Goal: Information Seeking & Learning: Check status

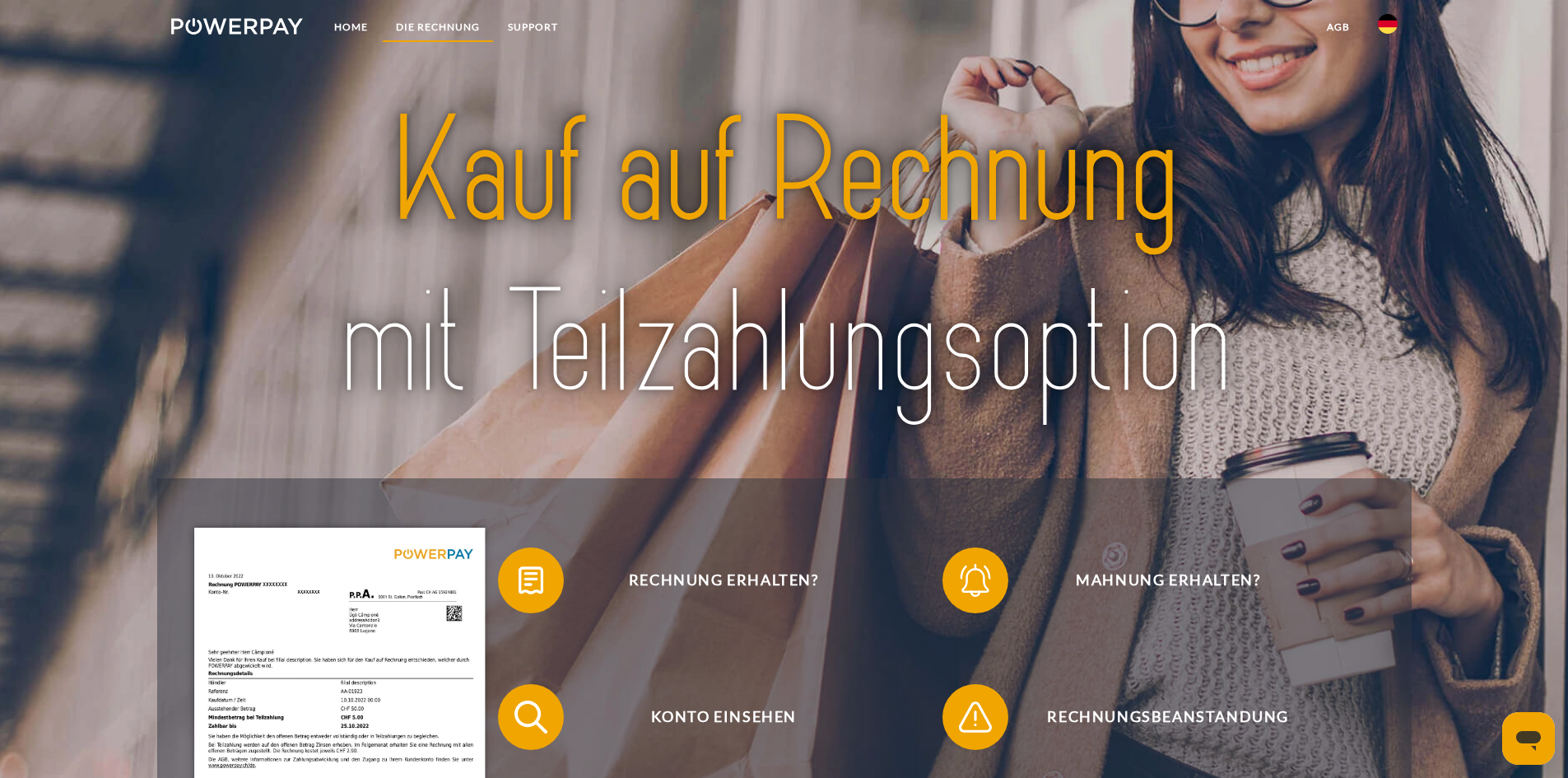
click at [449, 31] on link "DIE RECHNUNG" at bounding box center [437, 27] width 112 height 30
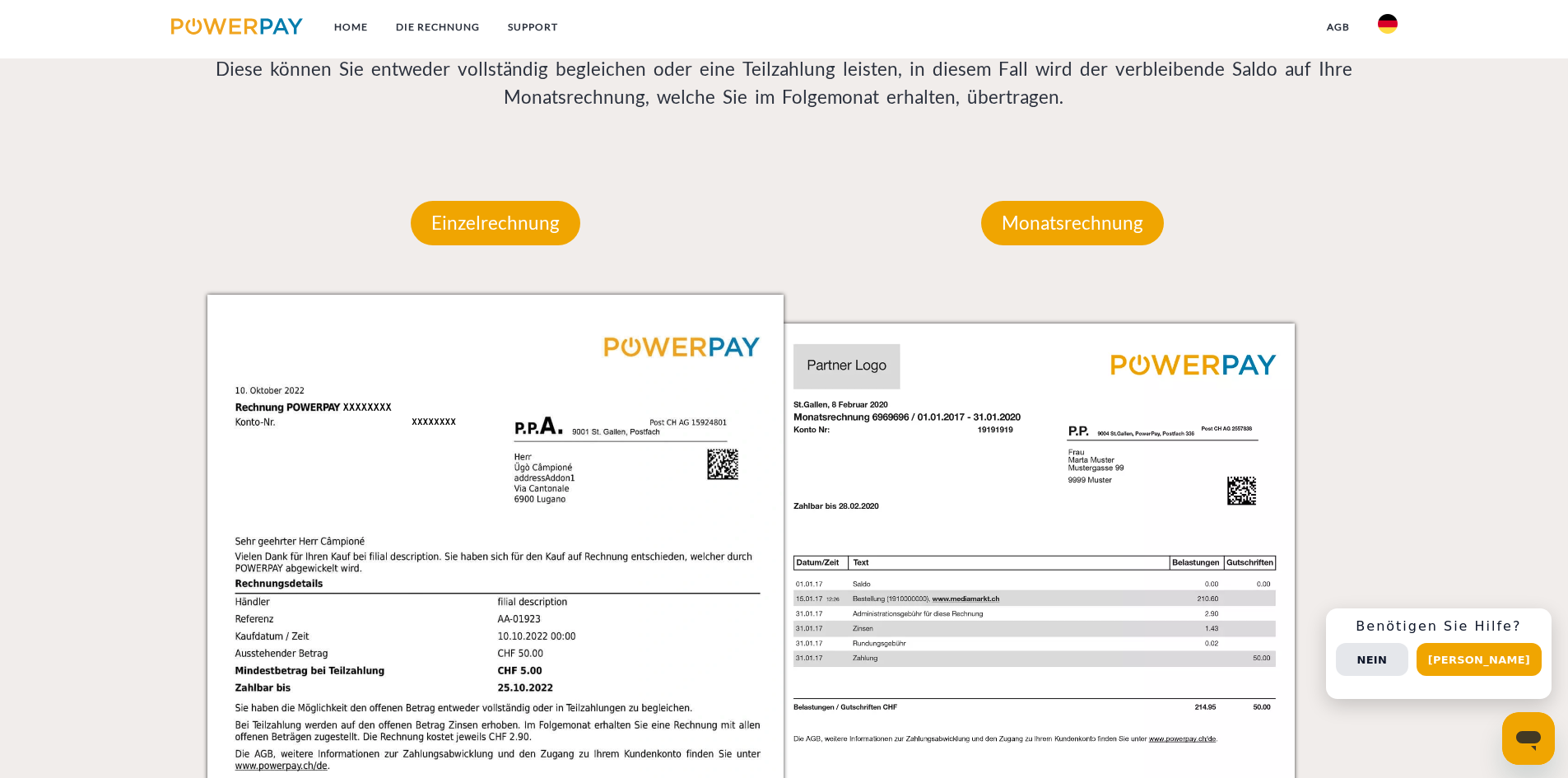
scroll to position [1328, 0]
click at [512, 244] on p "Einzelrechnung" at bounding box center [495, 223] width 170 height 44
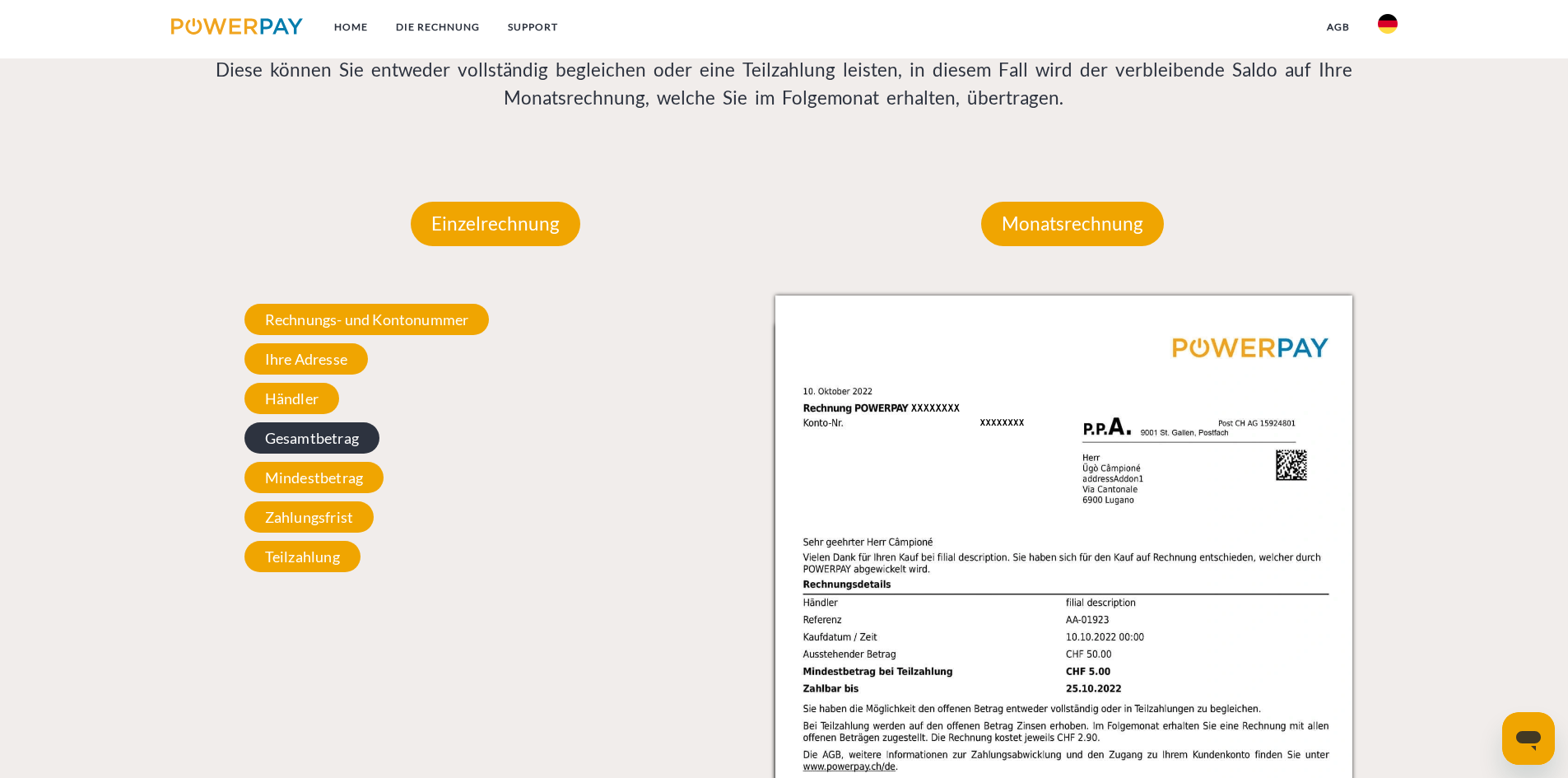
click at [342, 444] on span "Gesamtbetrag" at bounding box center [311, 438] width 135 height 31
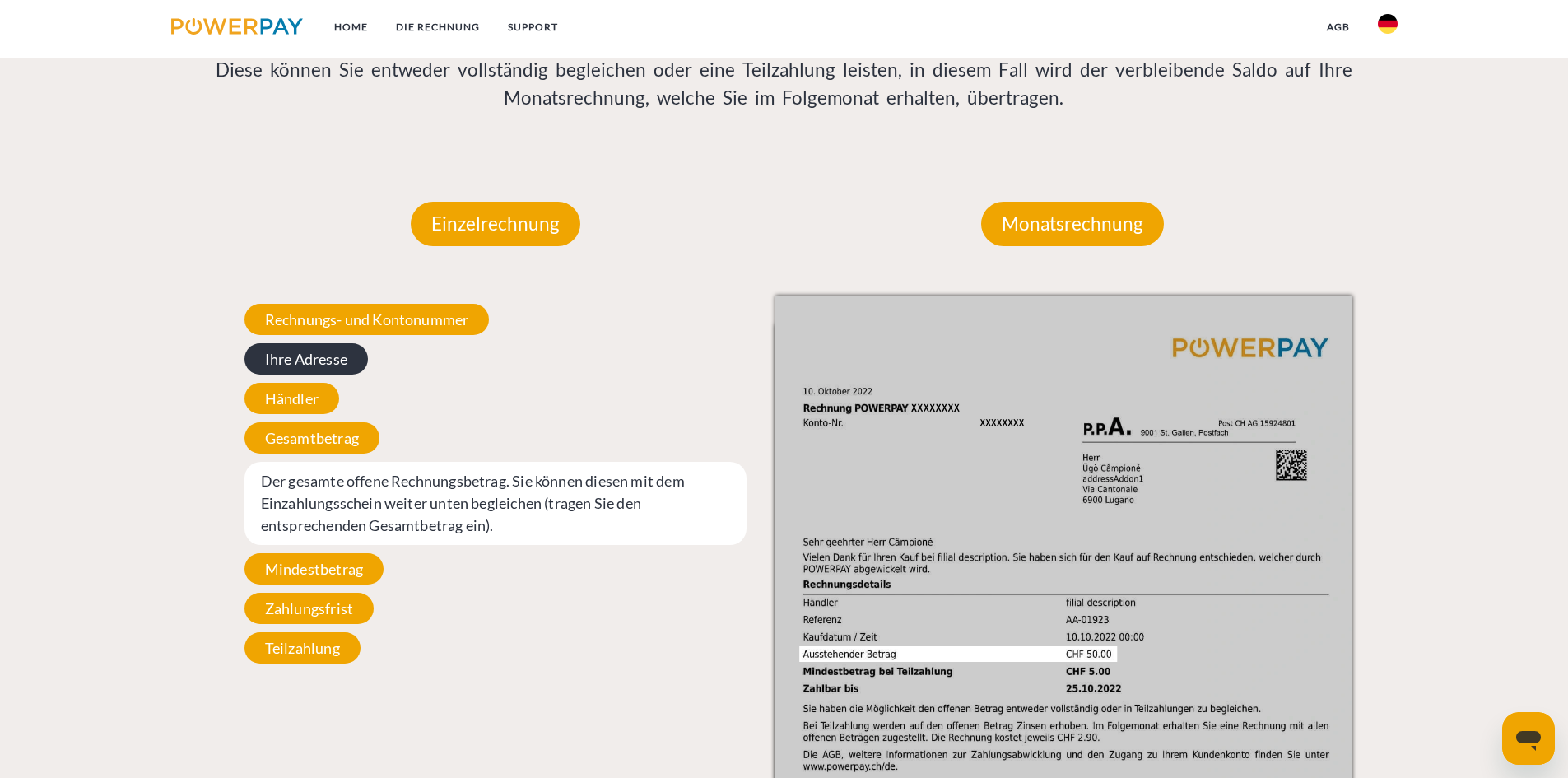
click at [342, 348] on span "Ihre Adresse" at bounding box center [306, 359] width 123 height 31
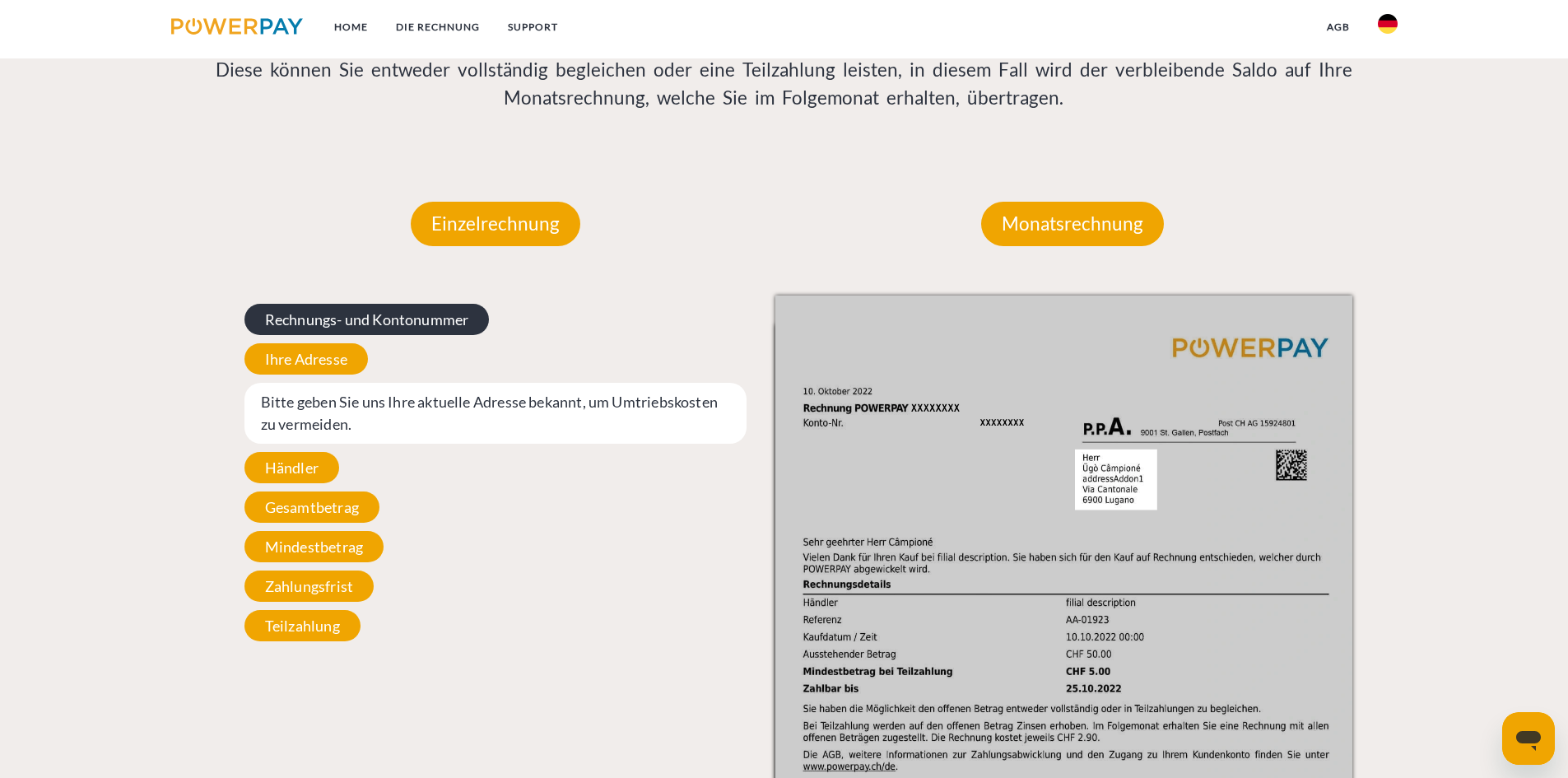
click at [366, 320] on span "Rechnungs- und Kontonummer" at bounding box center [367, 320] width 245 height 31
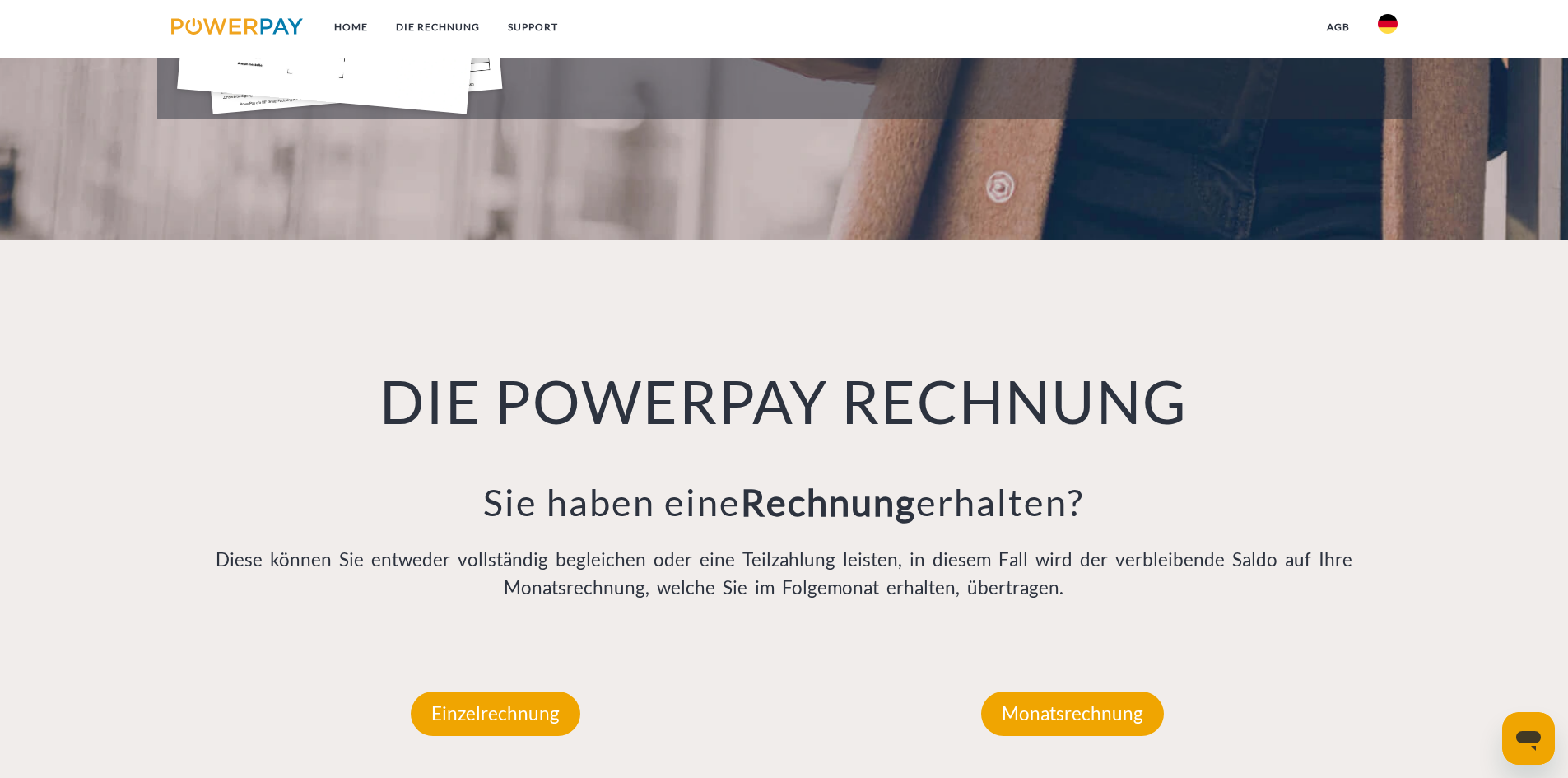
scroll to position [833, 0]
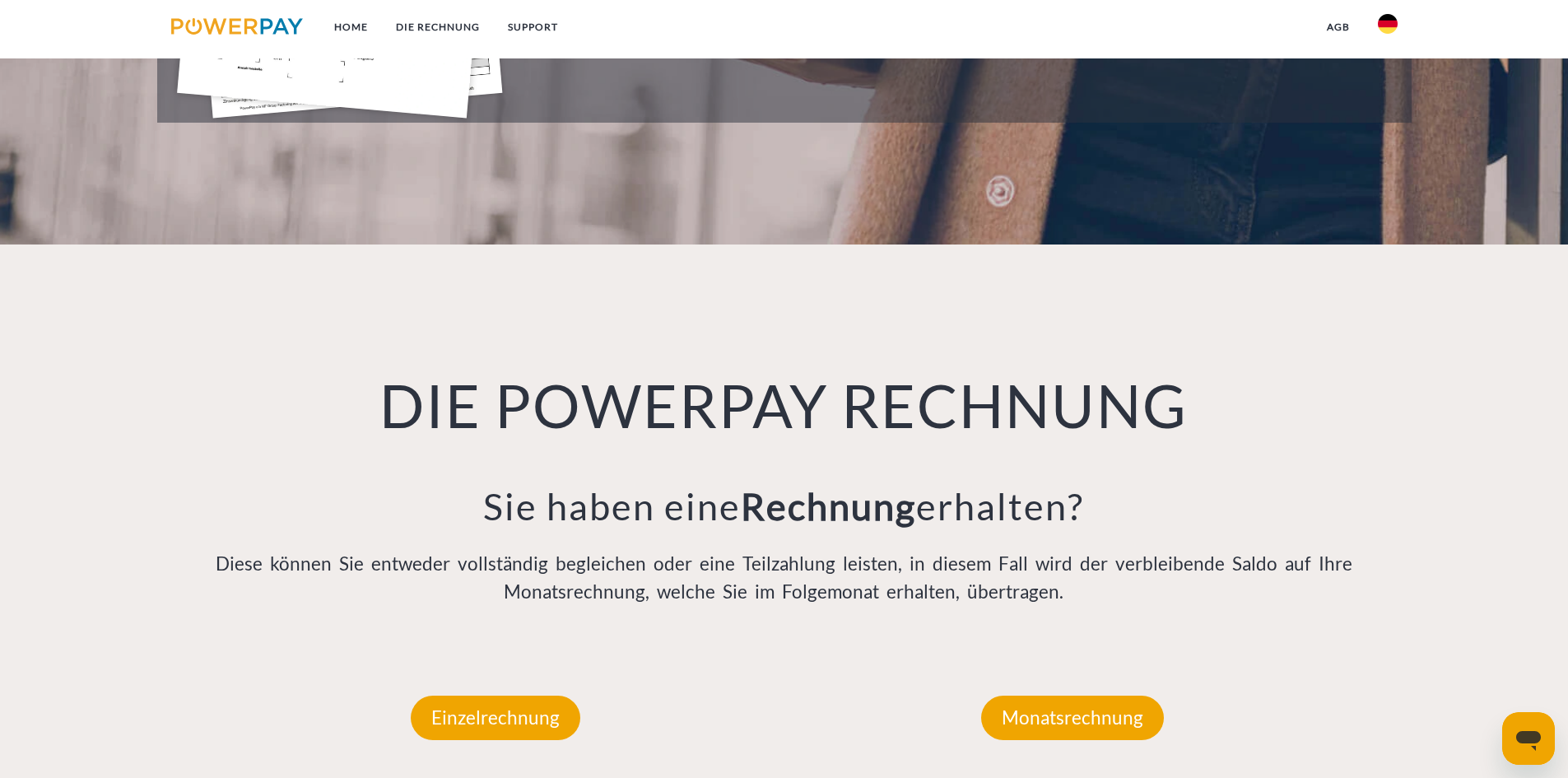
drag, startPoint x: 1035, startPoint y: 684, endPoint x: 1044, endPoint y: 695, distance: 14.2
click at [1038, 688] on div "Monatsrechnung" at bounding box center [1073, 718] width 281 height 143
click at [1056, 708] on p "Monatsrechnung" at bounding box center [1072, 718] width 182 height 44
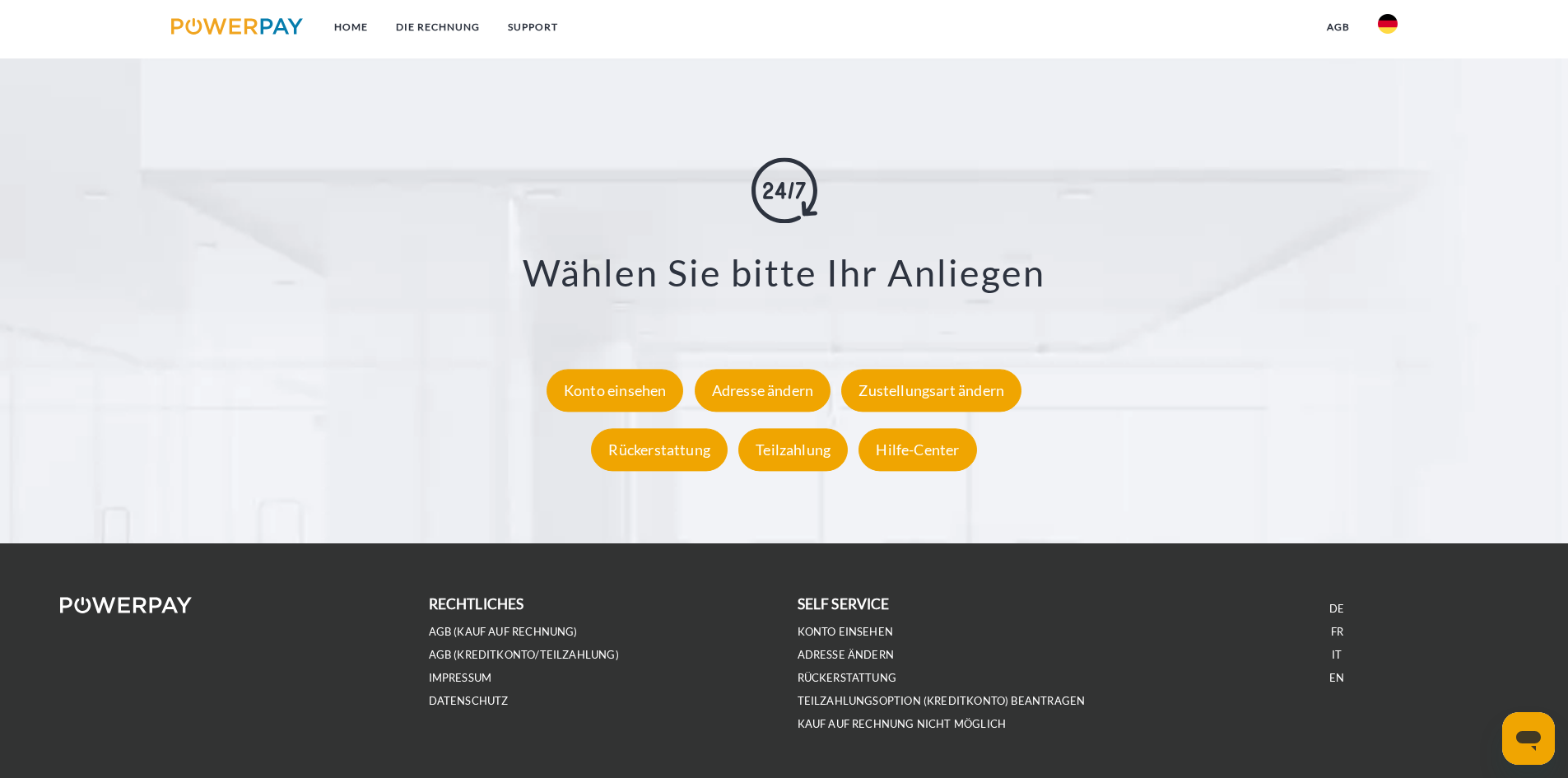
scroll to position [3033, 0]
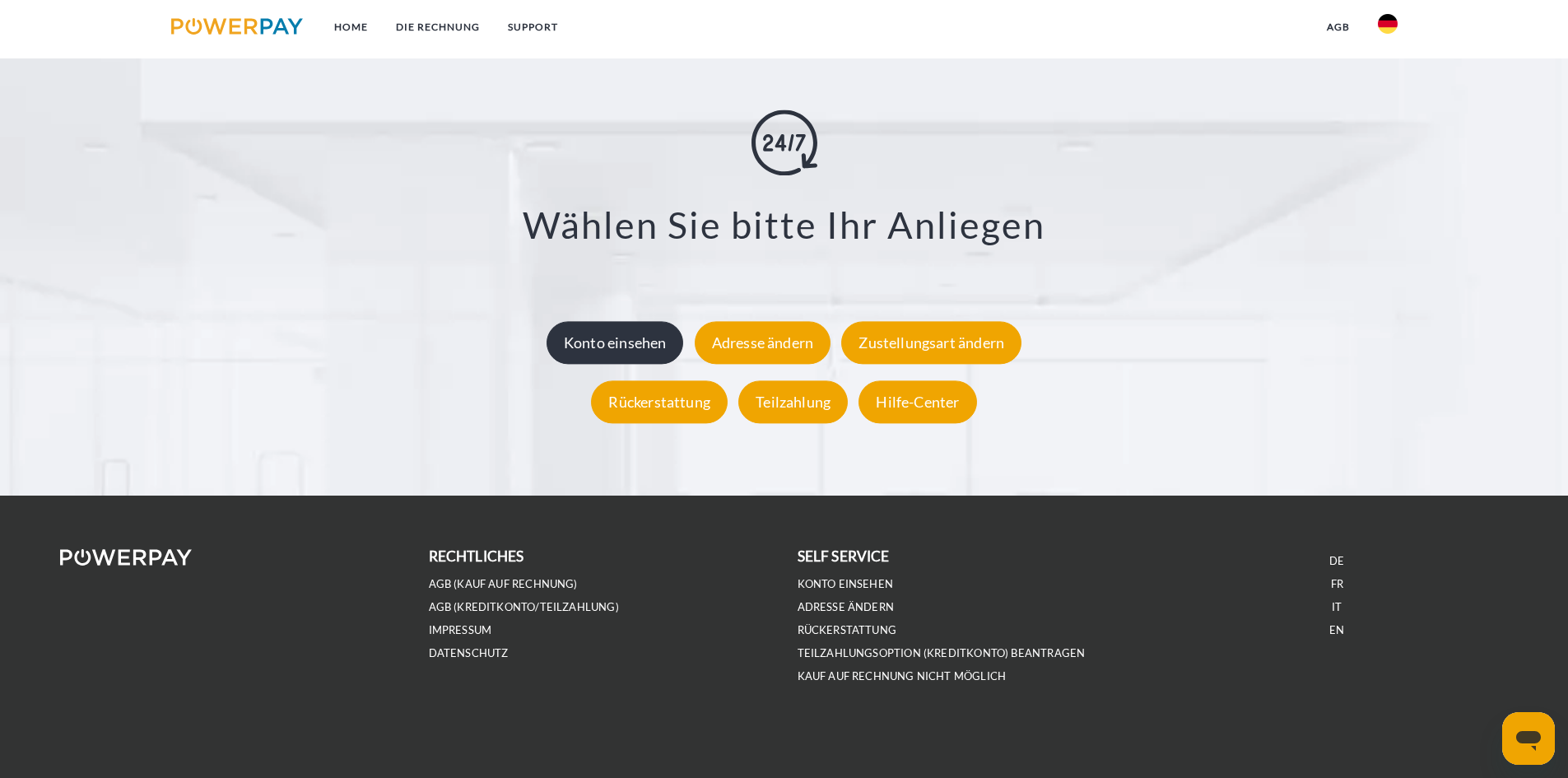
click at [631, 359] on div "Konto einsehen" at bounding box center [615, 342] width 138 height 43
